Goal: Share content

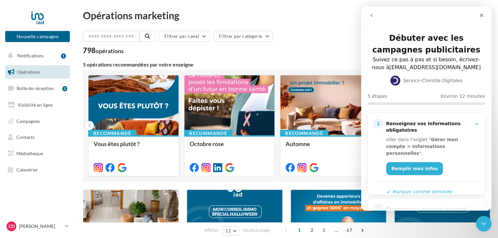
click at [150, 116] on div at bounding box center [133, 105] width 90 height 61
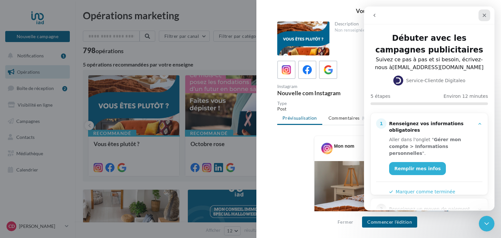
click at [481, 17] on div "Fermer" at bounding box center [484, 15] width 12 height 12
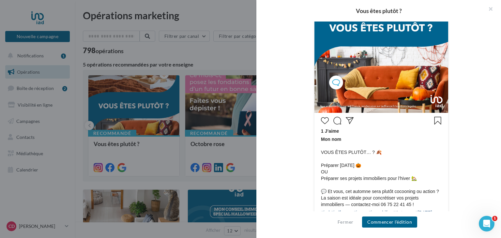
scroll to position [228, 0]
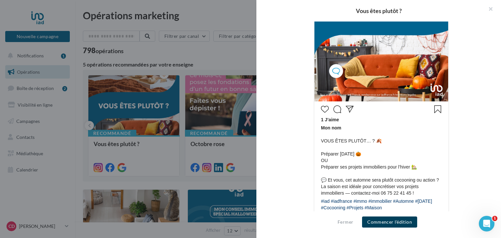
click at [382, 221] on button "Commencer l'édition" at bounding box center [389, 222] width 55 height 11
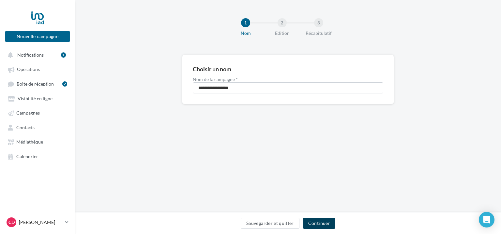
click at [317, 221] on button "Continuer" at bounding box center [319, 223] width 32 height 11
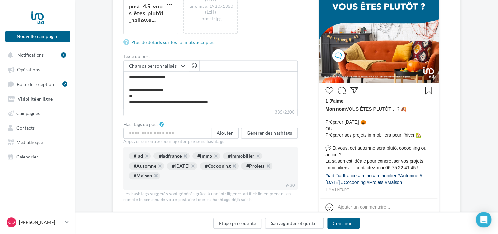
scroll to position [196, 0]
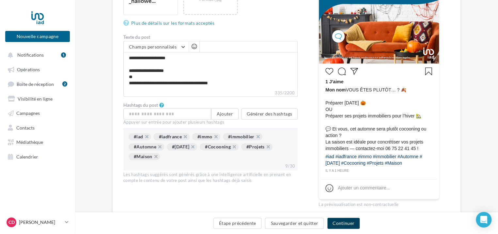
click at [349, 226] on button "Continuer" at bounding box center [343, 223] width 32 height 11
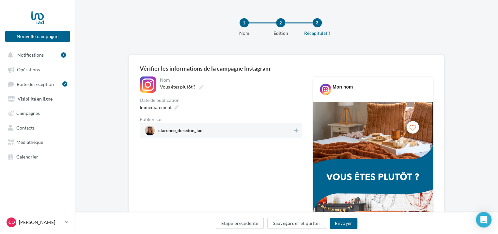
click at [209, 129] on span "clarence_deredon_iad" at bounding box center [219, 131] width 148 height 10
click at [343, 223] on button "Envoyer" at bounding box center [343, 223] width 28 height 11
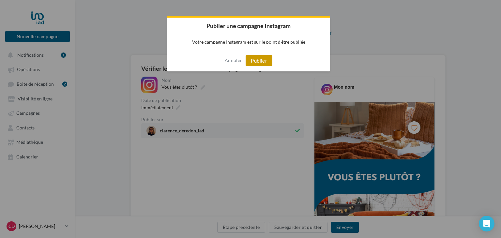
click at [258, 63] on button "Publier" at bounding box center [259, 60] width 27 height 11
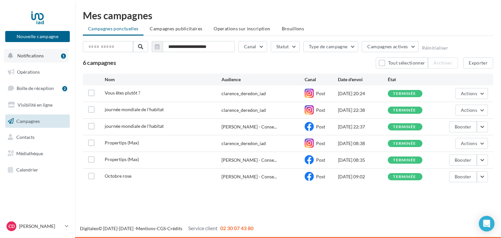
click at [35, 55] on span "Notifications" at bounding box center [30, 56] width 26 height 6
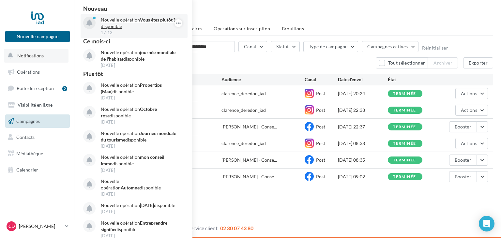
click at [151, 20] on strong "Vous êtes plutôt ?" at bounding box center [158, 20] width 36 height 6
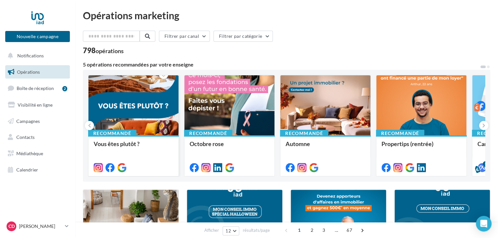
click at [125, 102] on div at bounding box center [133, 105] width 90 height 61
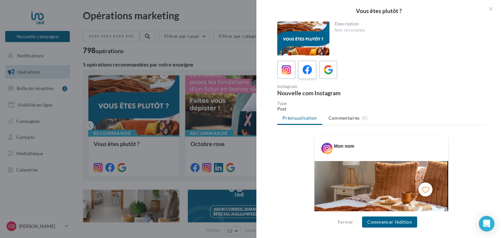
click at [307, 69] on icon at bounding box center [307, 69] width 9 height 9
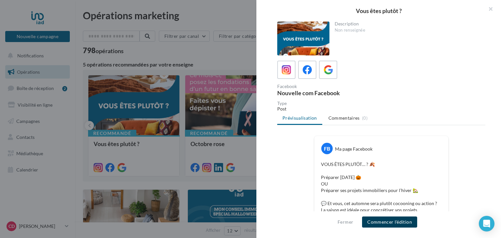
click at [390, 219] on button "Commencer l'édition" at bounding box center [389, 222] width 55 height 11
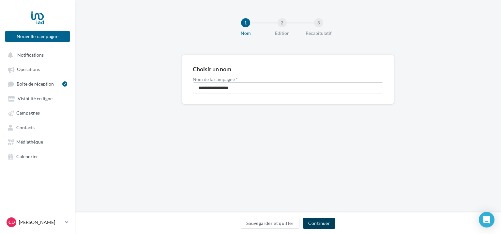
click at [320, 224] on button "Continuer" at bounding box center [319, 223] width 32 height 11
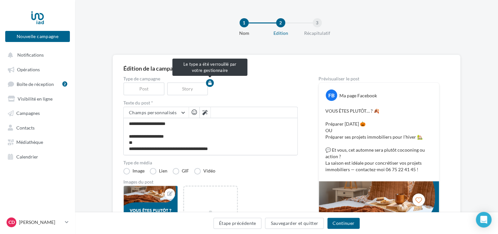
click at [150, 87] on div "Post" at bounding box center [145, 88] width 44 height 13
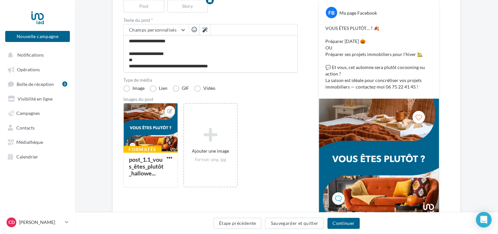
scroll to position [98, 0]
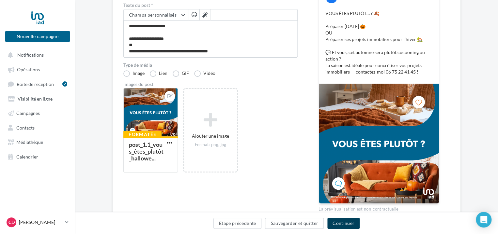
click at [355, 223] on button "Continuer" at bounding box center [343, 223] width 32 height 11
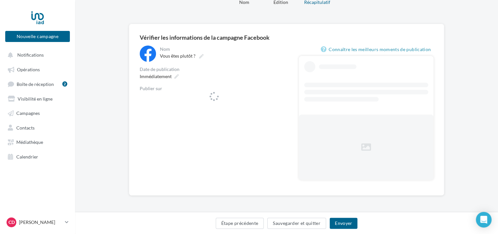
scroll to position [31, 0]
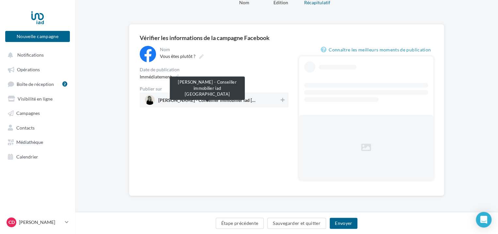
click at [184, 103] on span "[PERSON_NAME] - Conseiller immobilier iad [GEOGRAPHIC_DATA]" at bounding box center [207, 101] width 98 height 7
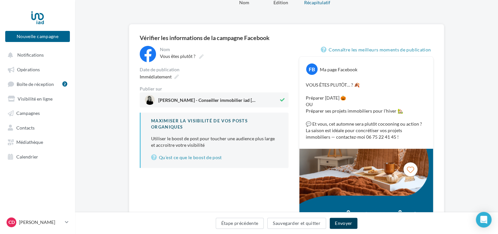
click at [340, 225] on button "Envoyer" at bounding box center [343, 223] width 28 height 11
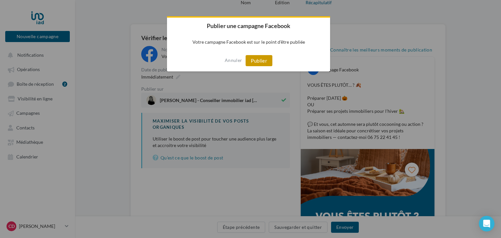
click at [259, 58] on button "Publier" at bounding box center [259, 60] width 27 height 11
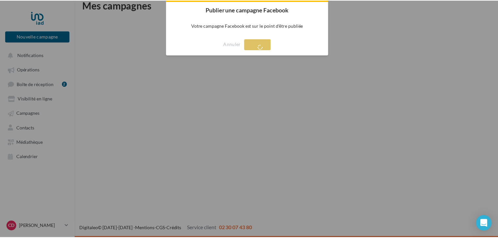
scroll to position [10, 0]
